Goal: Task Accomplishment & Management: Manage account settings

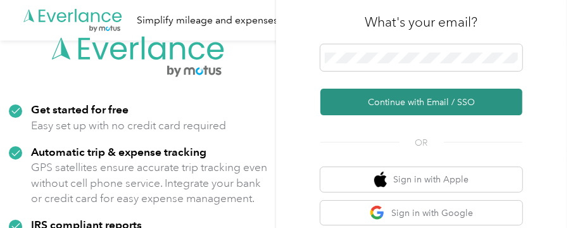
click at [416, 101] on button "Continue with Email / SSO" at bounding box center [421, 102] width 202 height 27
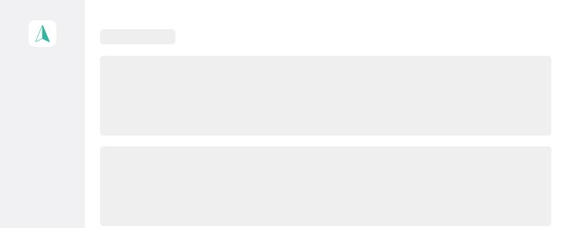
click at [389, 36] on div at bounding box center [325, 37] width 451 height 16
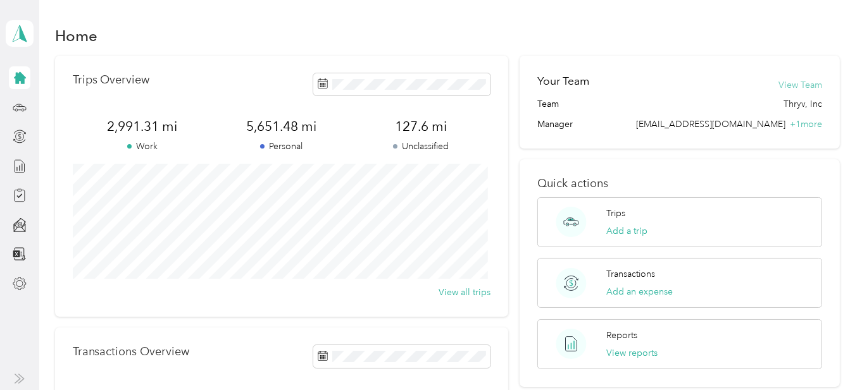
click at [572, 83] on button "View Team" at bounding box center [800, 84] width 44 height 13
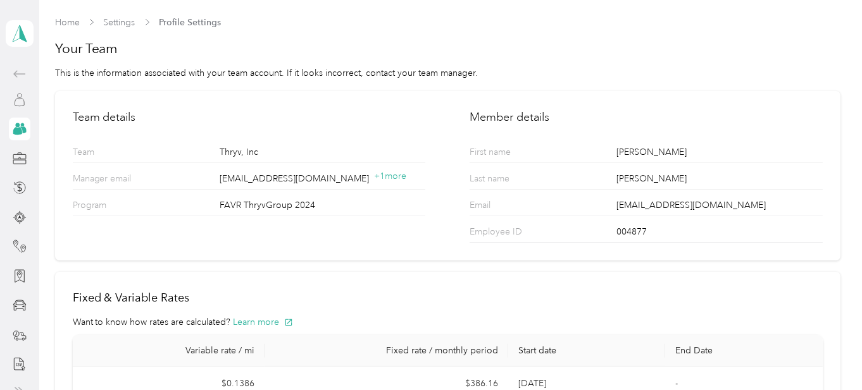
click at [15, 99] on icon at bounding box center [19, 102] width 9 height 8
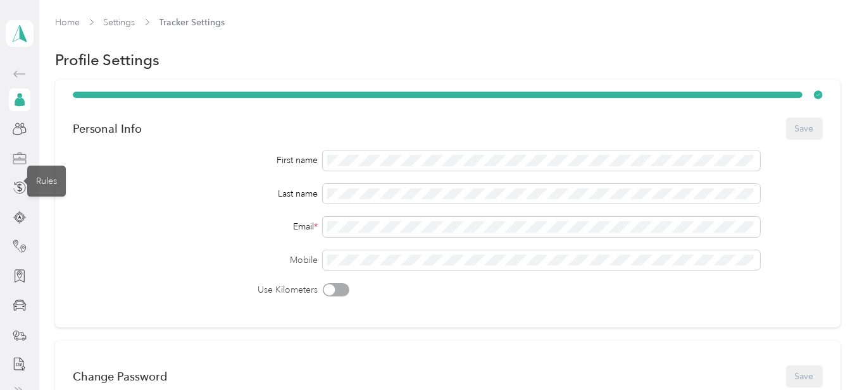
click at [15, 160] on icon at bounding box center [20, 159] width 14 height 14
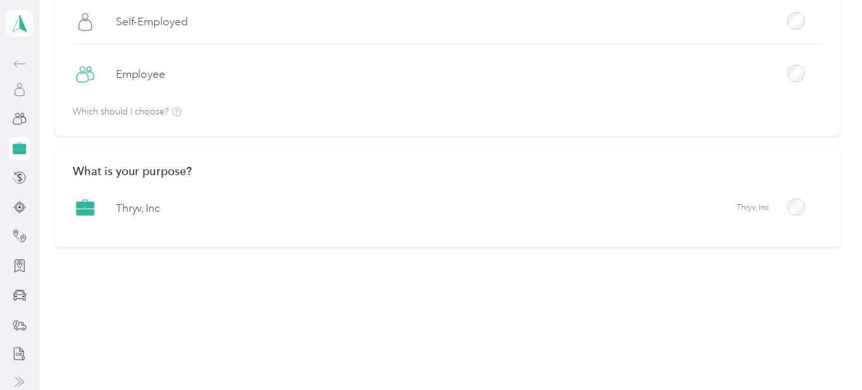
scroll to position [13, 0]
click at [13, 61] on icon at bounding box center [19, 61] width 12 height 7
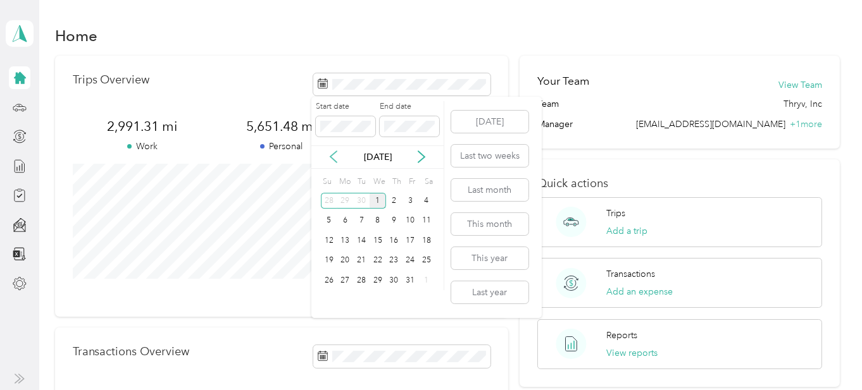
click at [331, 155] on icon at bounding box center [333, 157] width 13 height 13
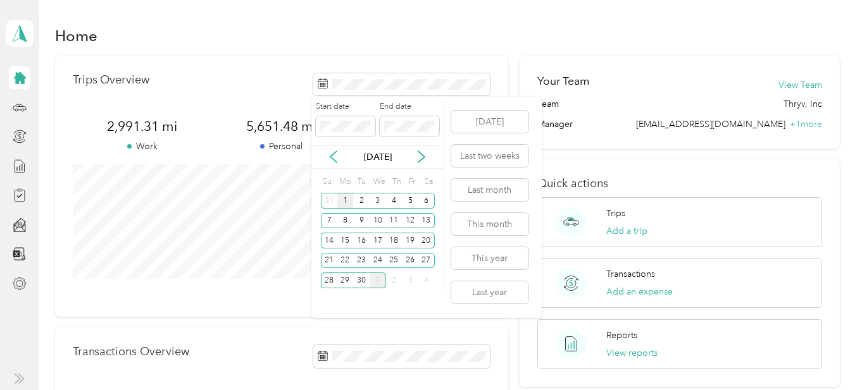
click at [344, 200] on div "1" at bounding box center [345, 201] width 16 height 16
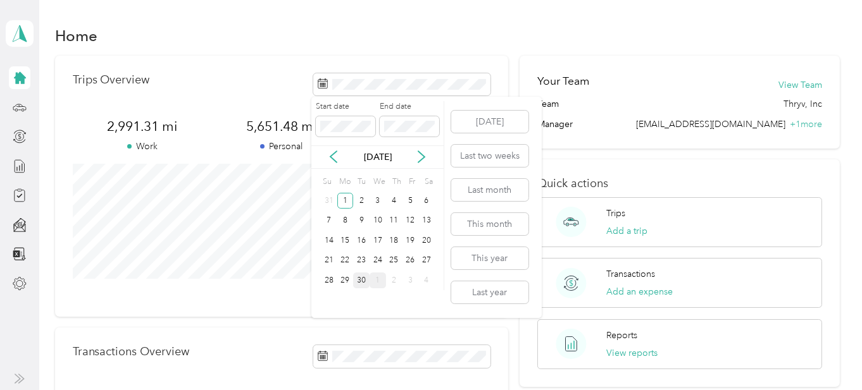
click at [362, 227] on div "30" at bounding box center [361, 281] width 16 height 16
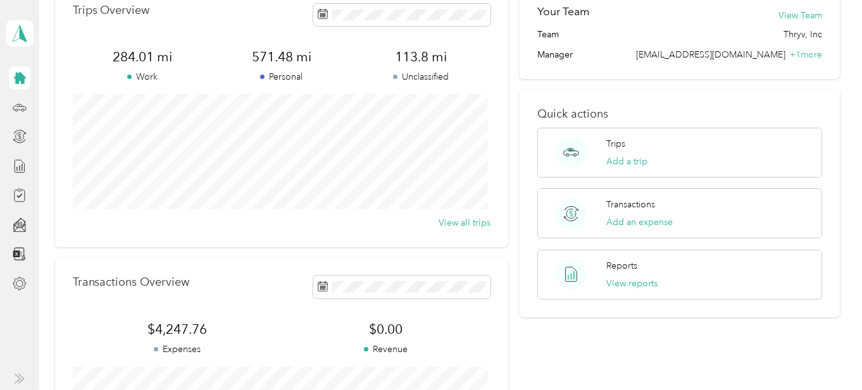
scroll to position [190, 0]
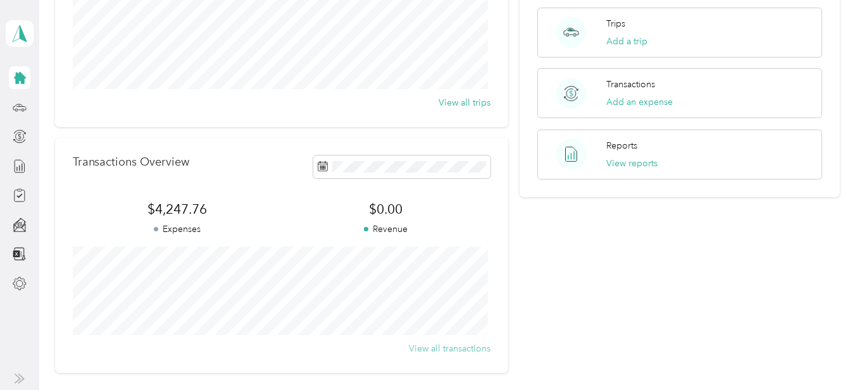
click at [460, 227] on button "View all transactions" at bounding box center [450, 348] width 82 height 13
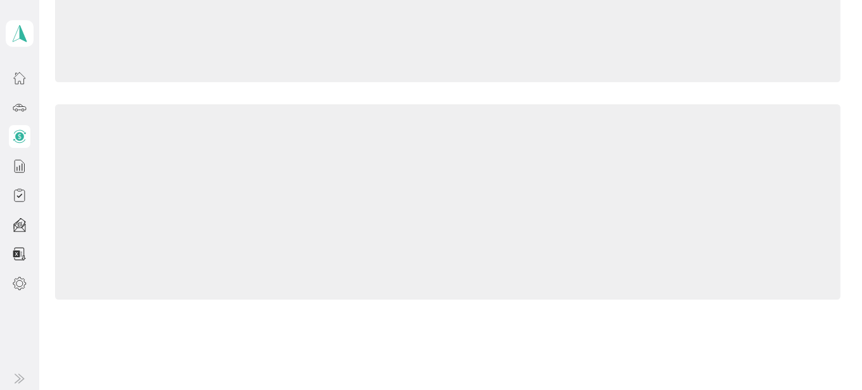
scroll to position [190, 0]
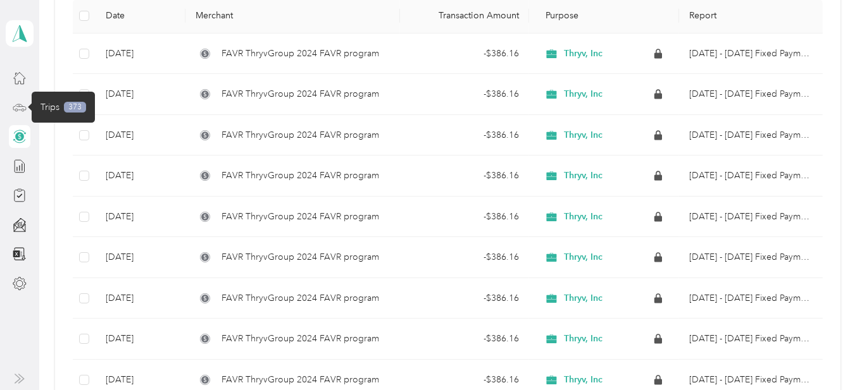
click at [13, 106] on icon at bounding box center [20, 108] width 14 height 14
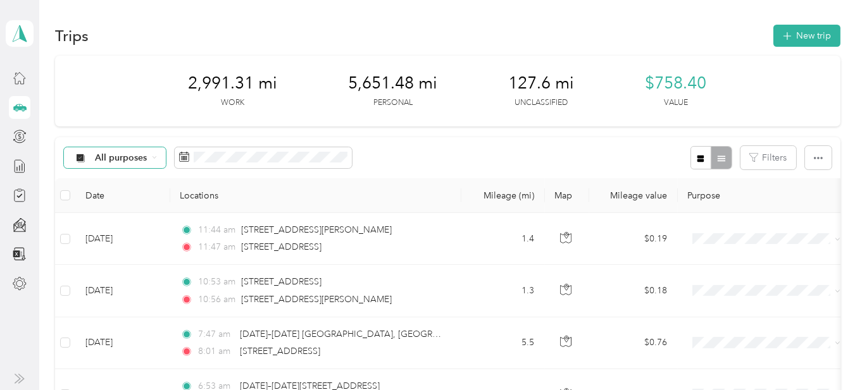
click at [147, 154] on div "All purposes" at bounding box center [115, 158] width 103 height 22
click at [132, 204] on span "Unclassified" at bounding box center [125, 200] width 61 height 13
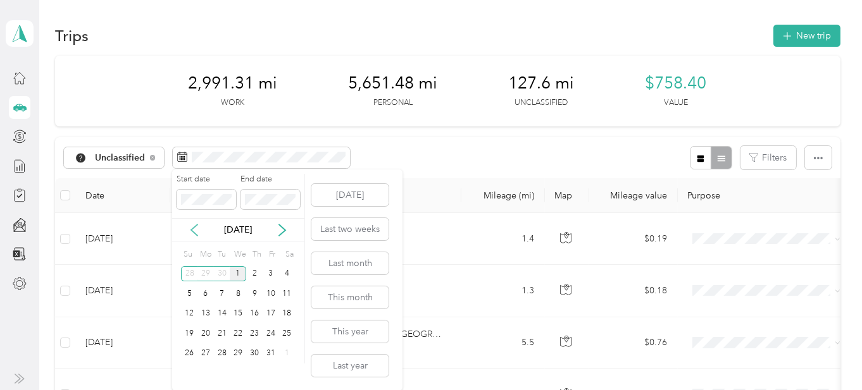
click at [196, 227] on icon at bounding box center [194, 230] width 13 height 13
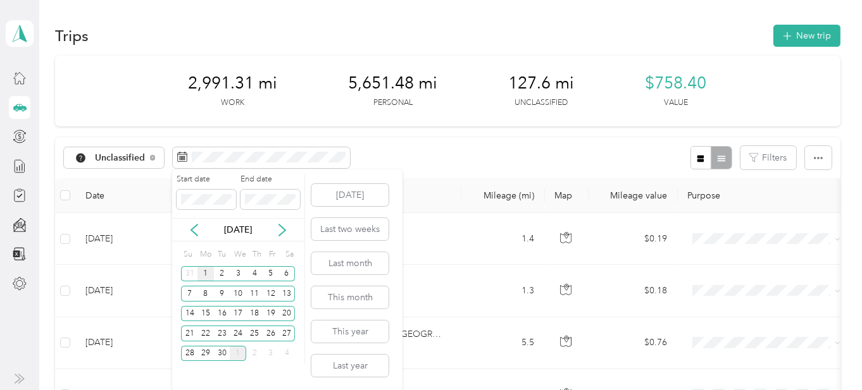
click at [204, 227] on div "1" at bounding box center [205, 274] width 16 height 16
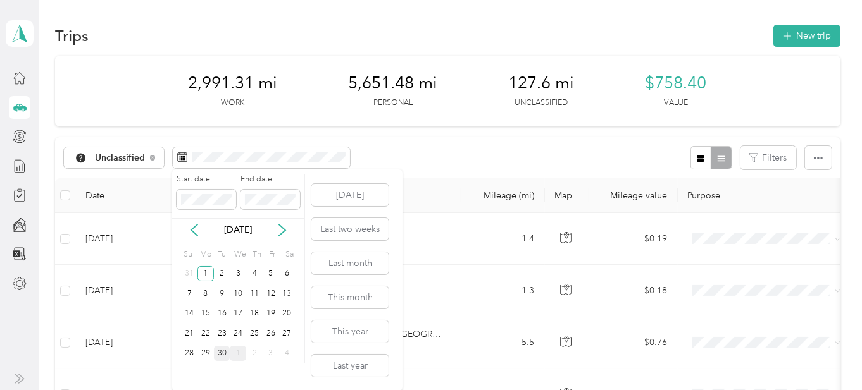
click at [222, 227] on div "30" at bounding box center [222, 354] width 16 height 16
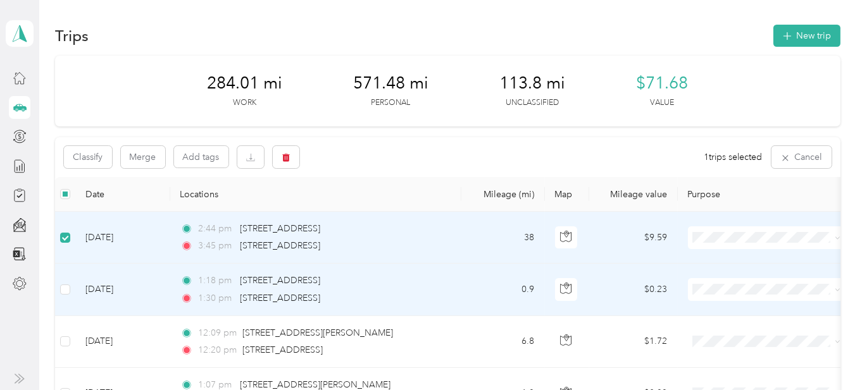
drag, startPoint x: 66, startPoint y: 295, endPoint x: 109, endPoint y: 285, distance: 44.2
click at [67, 227] on label at bounding box center [65, 290] width 10 height 14
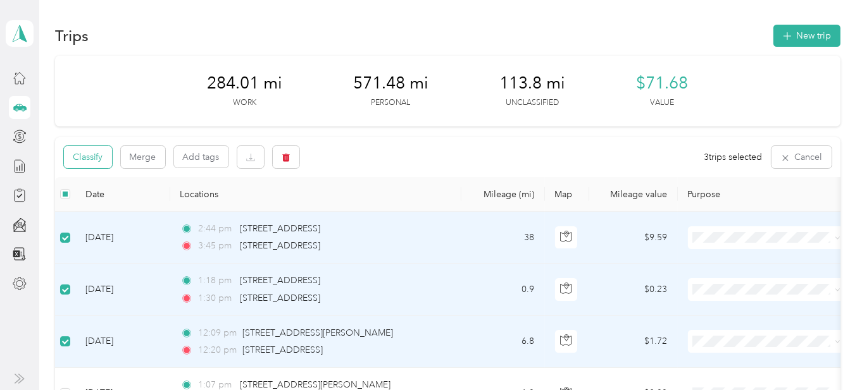
click at [101, 159] on button "Classify" at bounding box center [88, 157] width 48 height 22
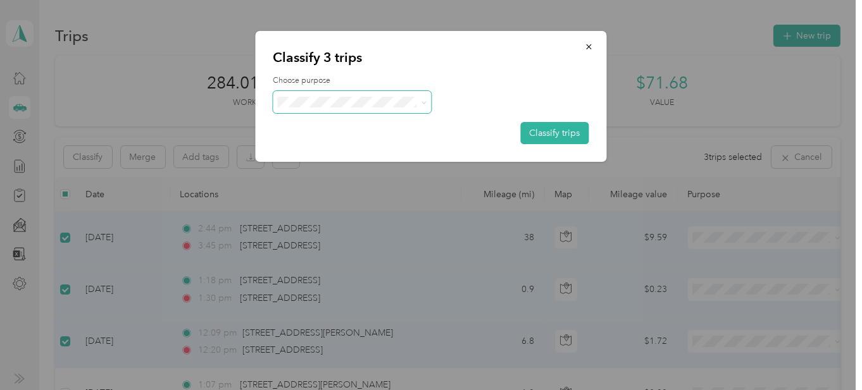
click at [424, 103] on icon at bounding box center [424, 103] width 6 height 6
click at [332, 129] on li "Thryv, Inc" at bounding box center [352, 125] width 158 height 22
click at [549, 132] on button "Classify trips" at bounding box center [555, 133] width 68 height 22
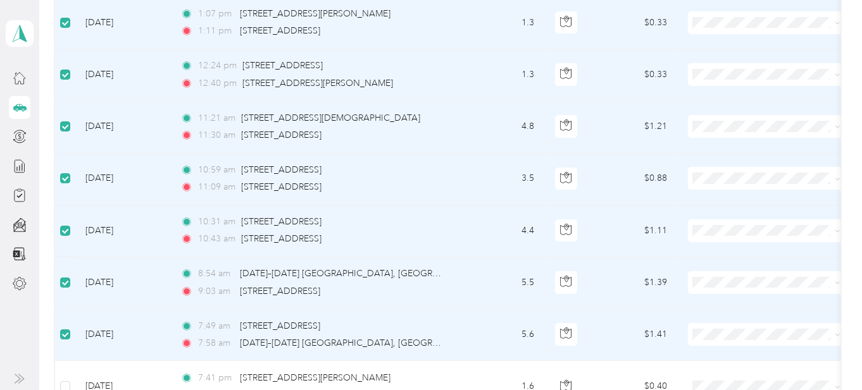
scroll to position [63, 0]
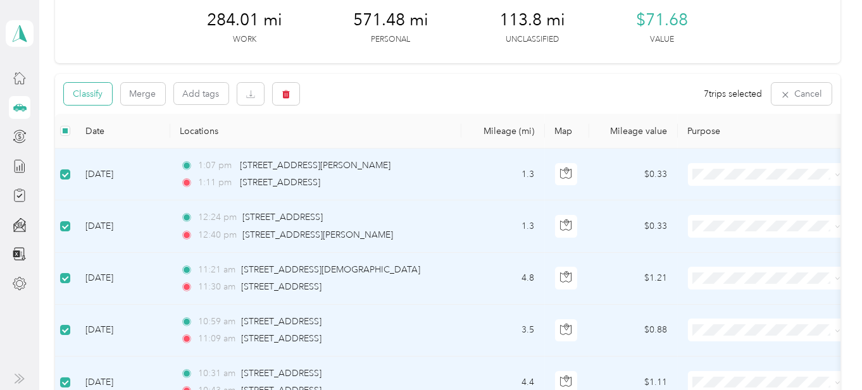
click at [85, 95] on button "Classify" at bounding box center [88, 94] width 48 height 22
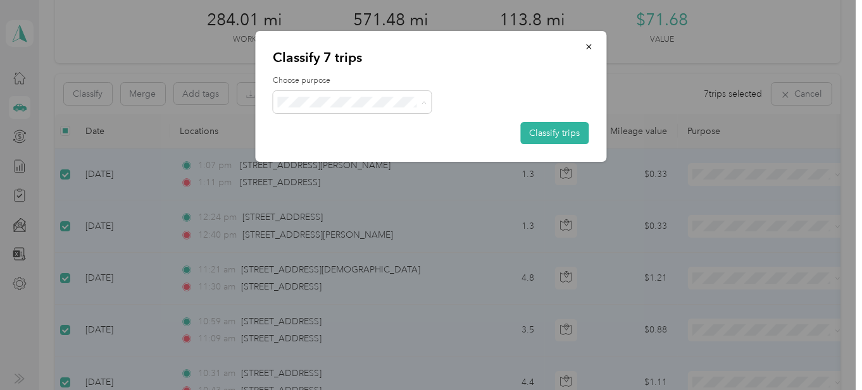
click at [313, 149] on li "Personal" at bounding box center [352, 147] width 158 height 22
click at [572, 139] on button "Classify trips" at bounding box center [555, 133] width 68 height 22
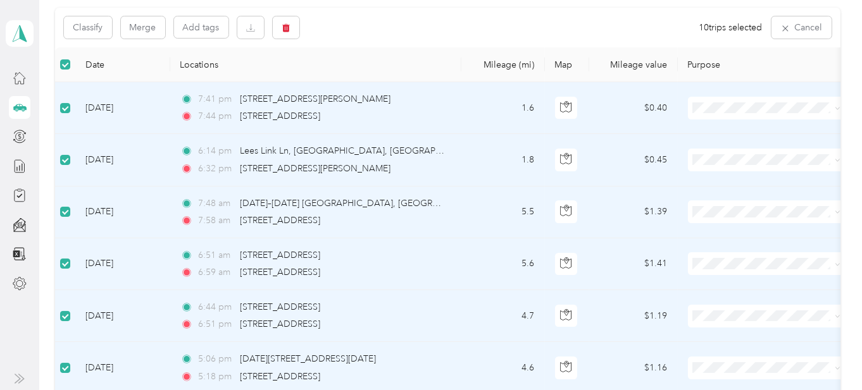
scroll to position [127, 0]
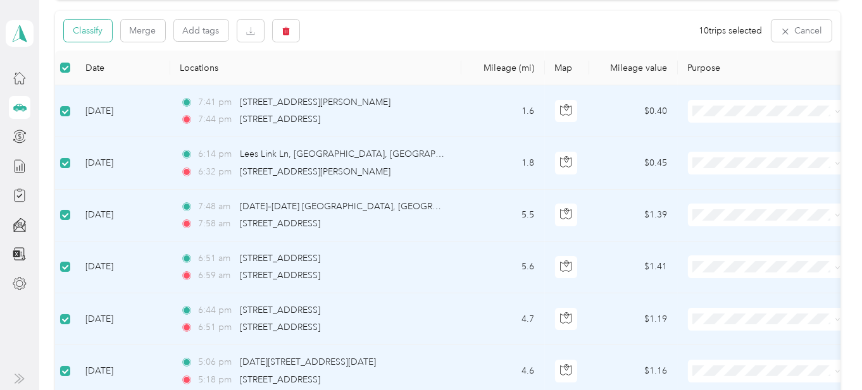
click at [96, 29] on button "Classify" at bounding box center [88, 31] width 48 height 22
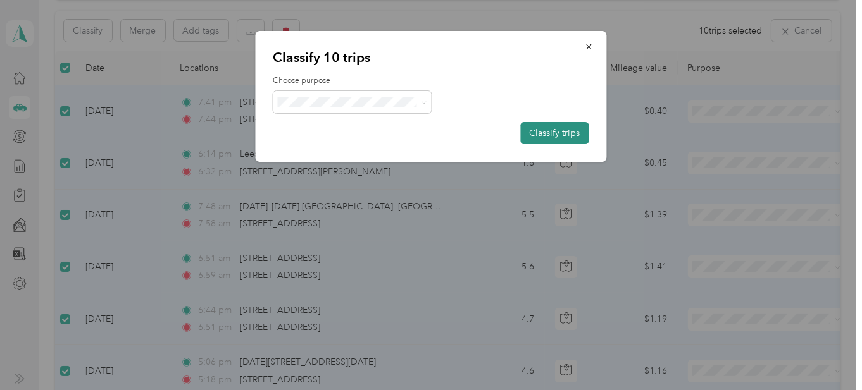
click at [567, 131] on button "Classify trips" at bounding box center [555, 133] width 68 height 22
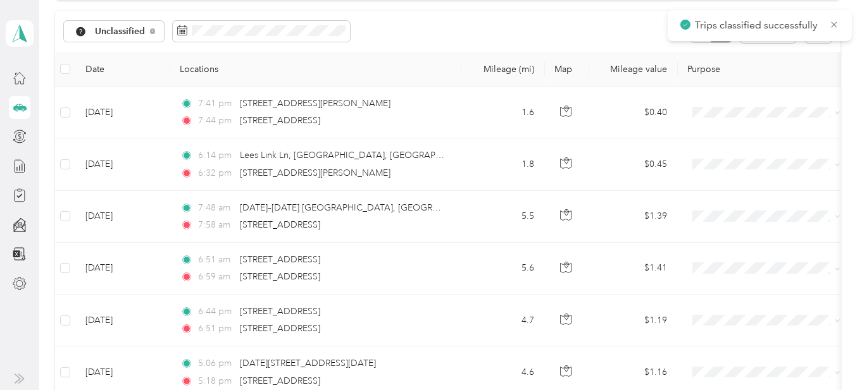
scroll to position [127, 0]
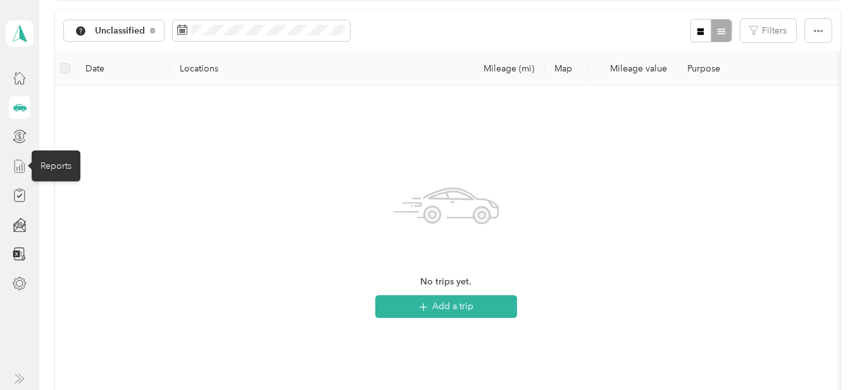
drag, startPoint x: 15, startPoint y: 163, endPoint x: 28, endPoint y: 161, distance: 14.2
click at [16, 163] on icon at bounding box center [20, 166] width 14 height 14
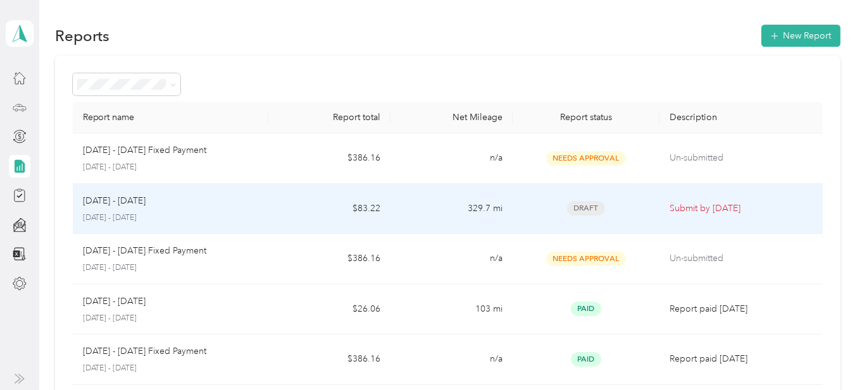
click at [122, 206] on p "[DATE] - [DATE]" at bounding box center [114, 201] width 63 height 14
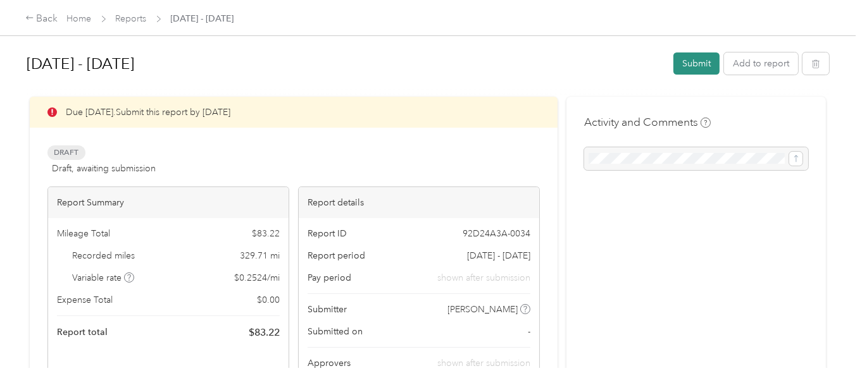
click at [572, 61] on button "Submit" at bounding box center [696, 64] width 46 height 22
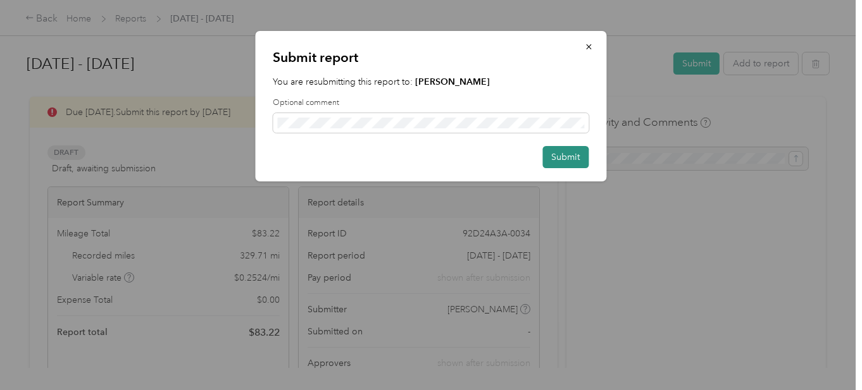
click at [572, 161] on button "Submit" at bounding box center [566, 157] width 46 height 22
